Goal: Register for event/course

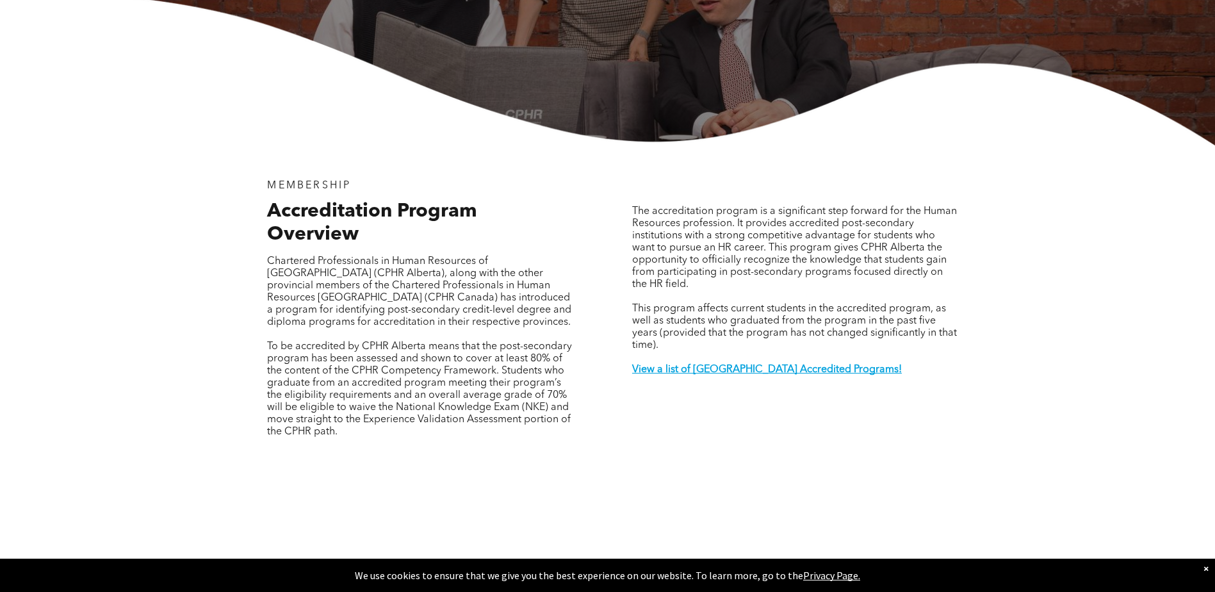
scroll to position [320, 0]
click at [764, 364] on strong "View a list of Alberta Accredited Programs!" at bounding box center [767, 369] width 270 height 10
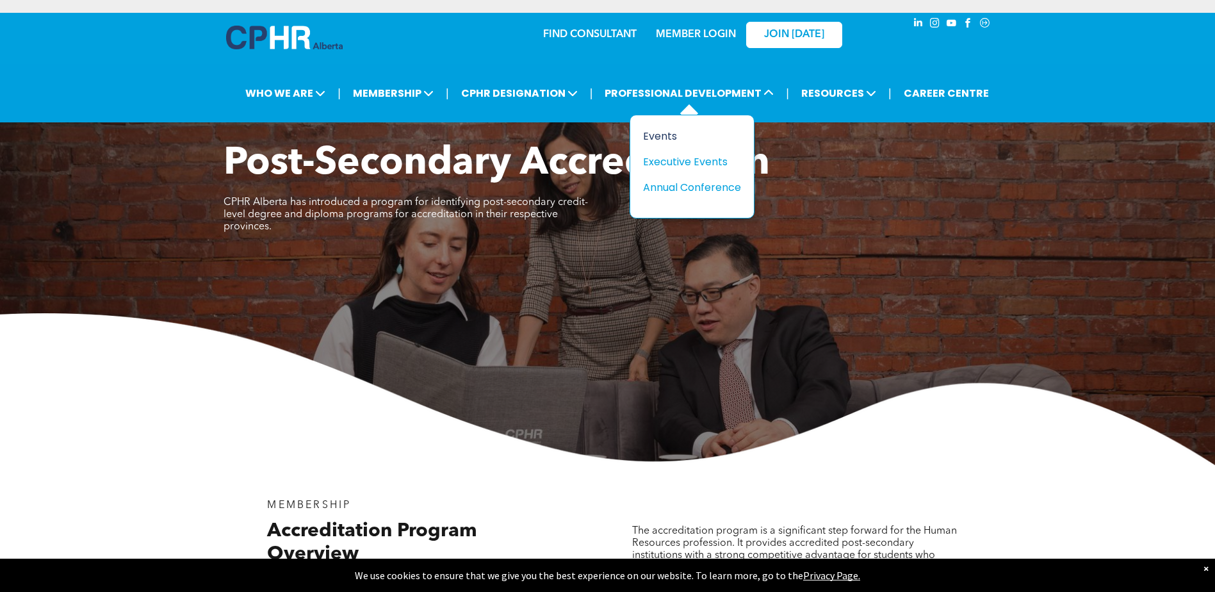
click at [660, 135] on div "Events" at bounding box center [687, 136] width 88 height 16
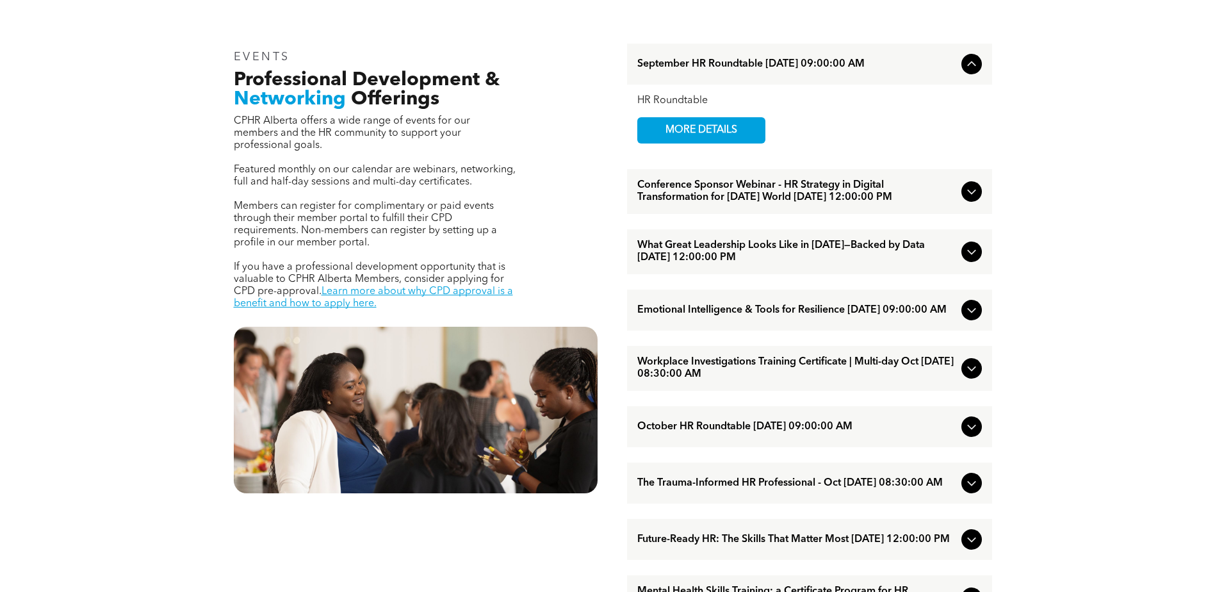
scroll to position [513, 0]
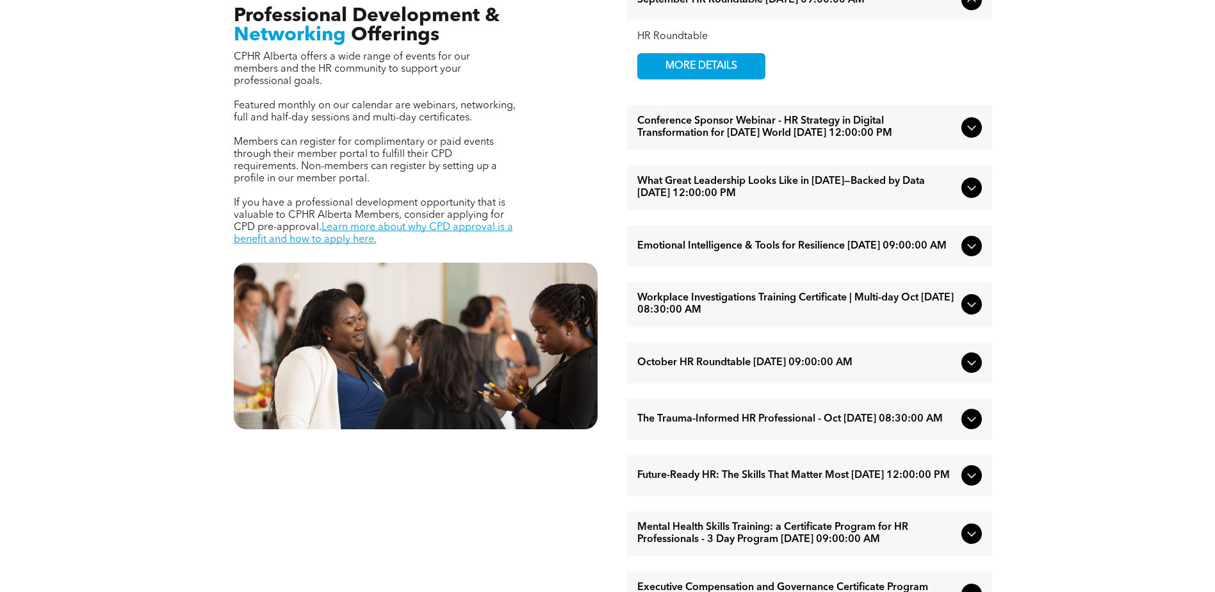
click at [684, 317] on span "Workplace Investigations Training Certificate | Multi-day Oct [DATE] 08:30:00 AM" at bounding box center [797, 304] width 319 height 24
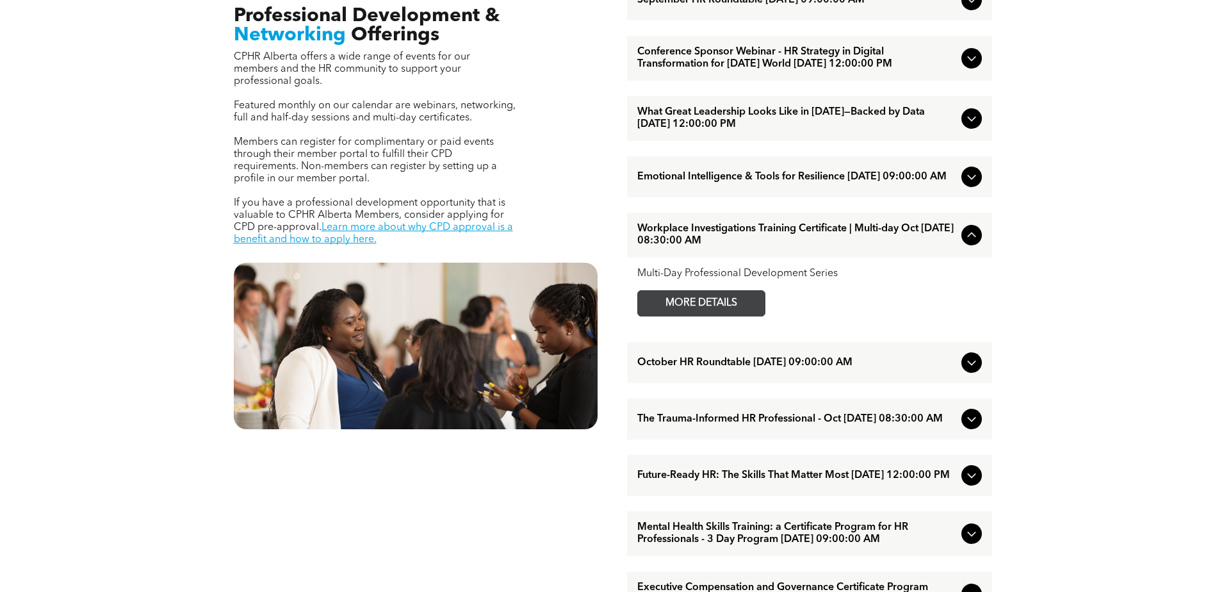
click at [712, 316] on span "MORE DETAILS" at bounding box center [701, 303] width 101 height 25
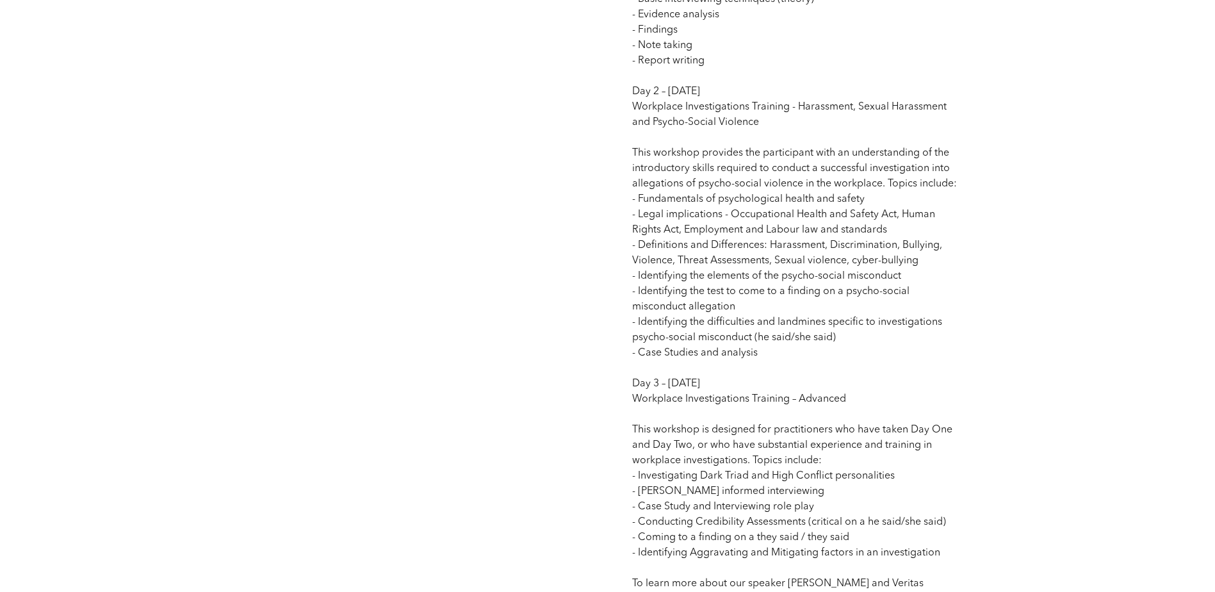
scroll to position [1089, 0]
